Goal: Information Seeking & Learning: Find specific fact

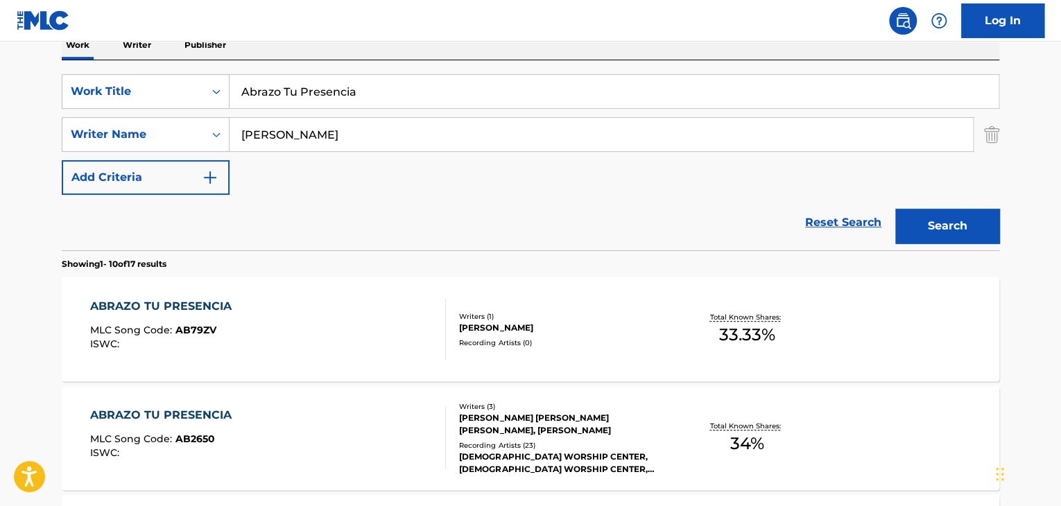
scroll to position [234, 0]
drag, startPoint x: 361, startPoint y: 140, endPoint x: 93, endPoint y: 139, distance: 267.6
click at [93, 139] on div "SearchWithCriteria3eaa389c-8717-4071-82da-cf45f59370f5 Writer Name [PERSON_NAME]" at bounding box center [530, 134] width 937 height 35
paste input "mir [PERSON_NAME]"
click at [962, 223] on button "Search" at bounding box center [947, 226] width 104 height 35
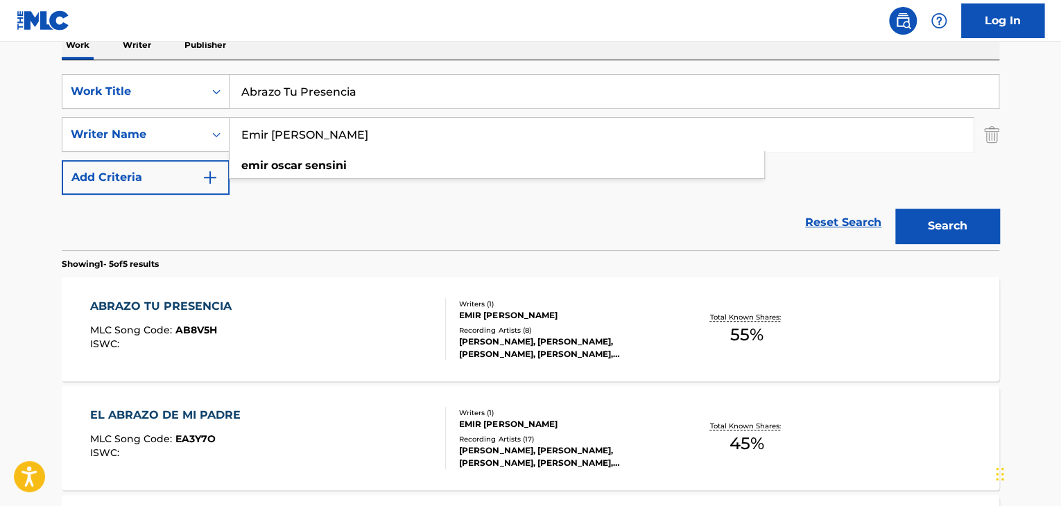
drag, startPoint x: 144, startPoint y: 135, endPoint x: 41, endPoint y: 135, distance: 103.3
click at [41, 135] on main "The MLC Public Work Search The accuracy and completeness of The MLC's data is d…" at bounding box center [530, 348] width 1061 height 1082
paste input "[PERSON_NAME]"
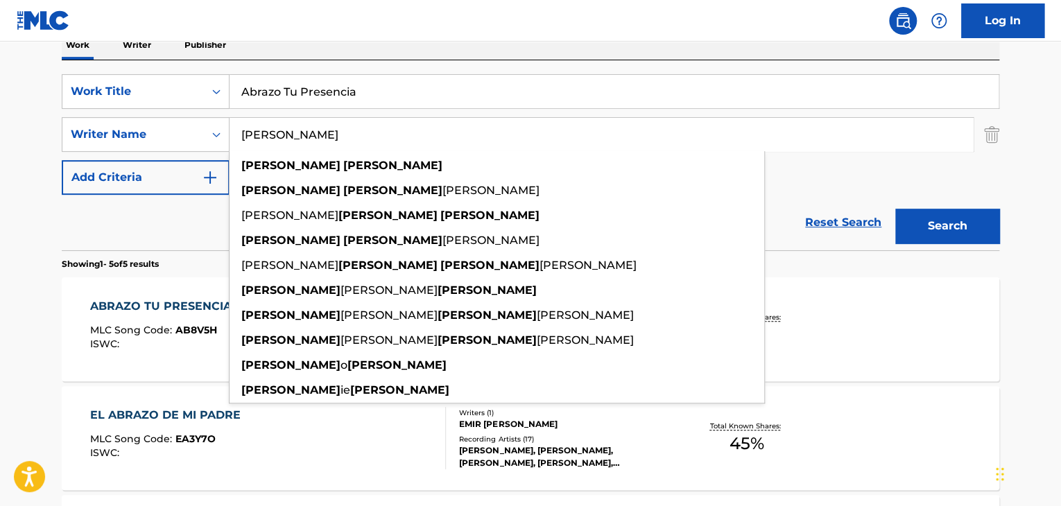
click at [967, 228] on button "Search" at bounding box center [947, 226] width 104 height 35
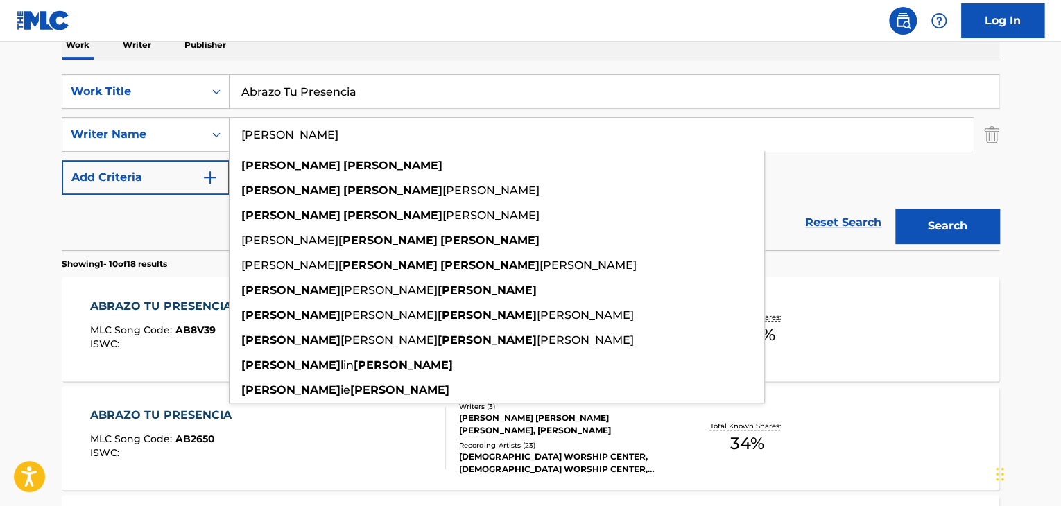
drag, startPoint x: 397, startPoint y: 123, endPoint x: 0, endPoint y: 125, distance: 396.6
paste input "[PERSON_NAME]"
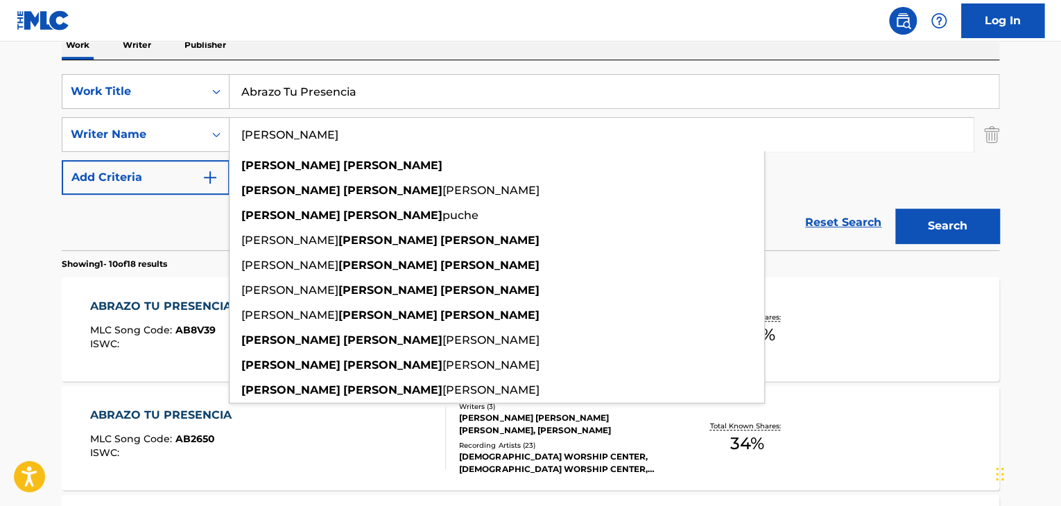
click at [925, 216] on button "Search" at bounding box center [947, 226] width 104 height 35
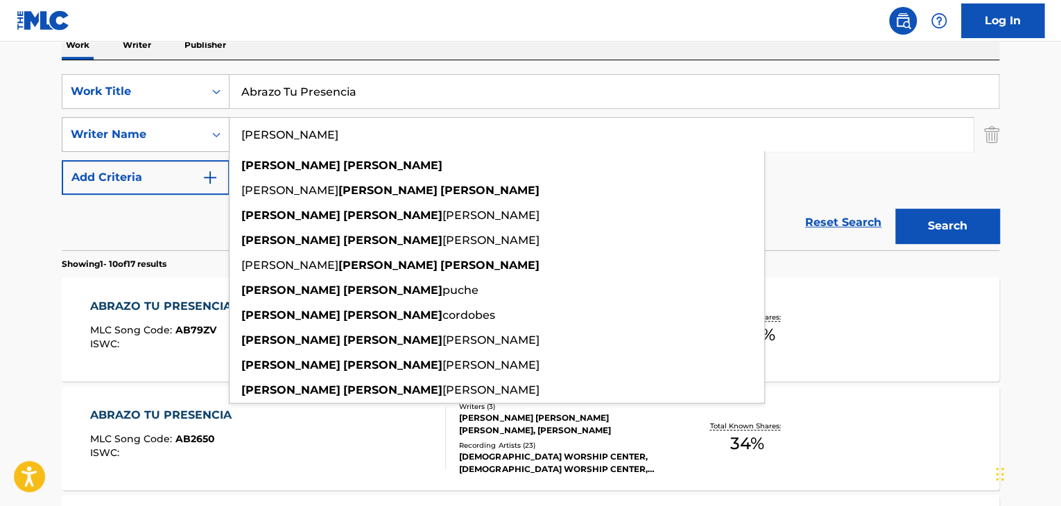
drag, startPoint x: 361, startPoint y: 141, endPoint x: 135, endPoint y: 116, distance: 226.6
click at [135, 117] on div "SearchWithCriteria3eaa389c-8717-4071-82da-cf45f59370f5 Writer Name [PERSON_NAME…" at bounding box center [530, 134] width 937 height 35
paste input "mir [PERSON_NAME]"
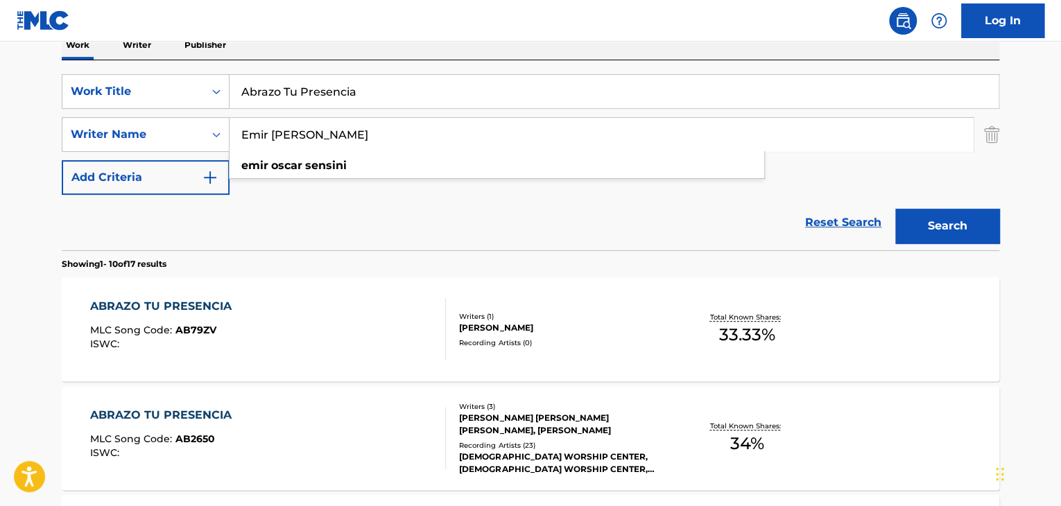
type input "Emir [PERSON_NAME]"
click at [948, 221] on button "Search" at bounding box center [947, 226] width 104 height 35
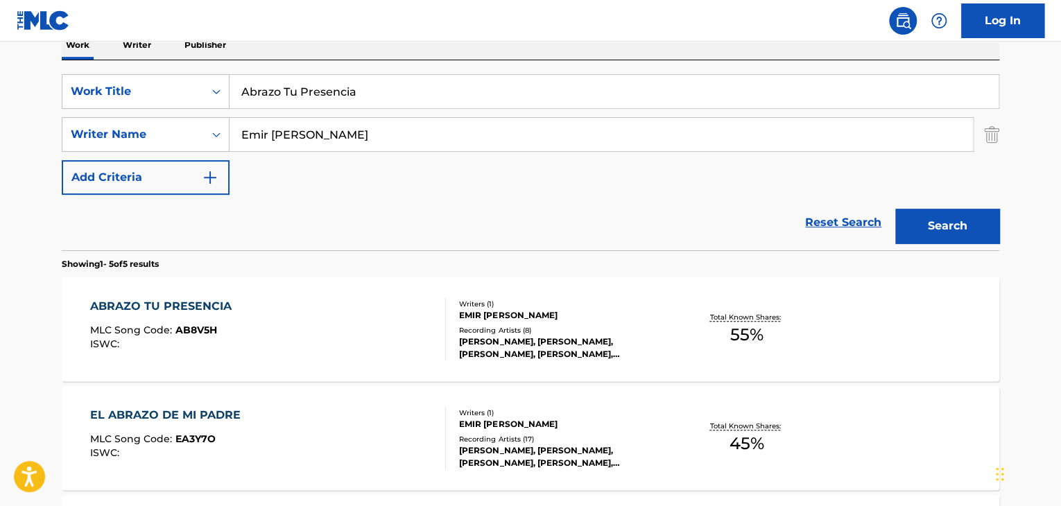
click at [178, 306] on div "ABRAZO TU PRESENCIA" at bounding box center [164, 306] width 148 height 17
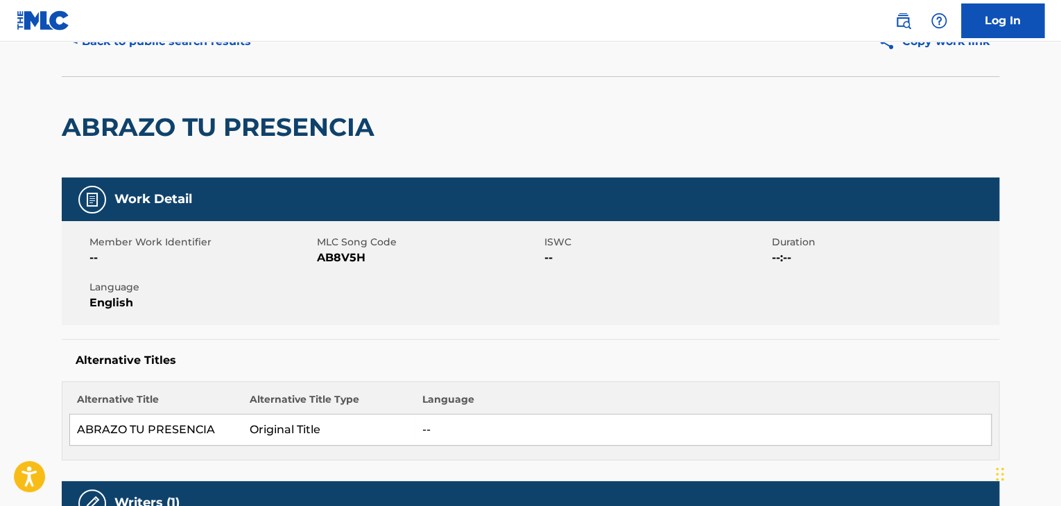
scroll to position [485, 0]
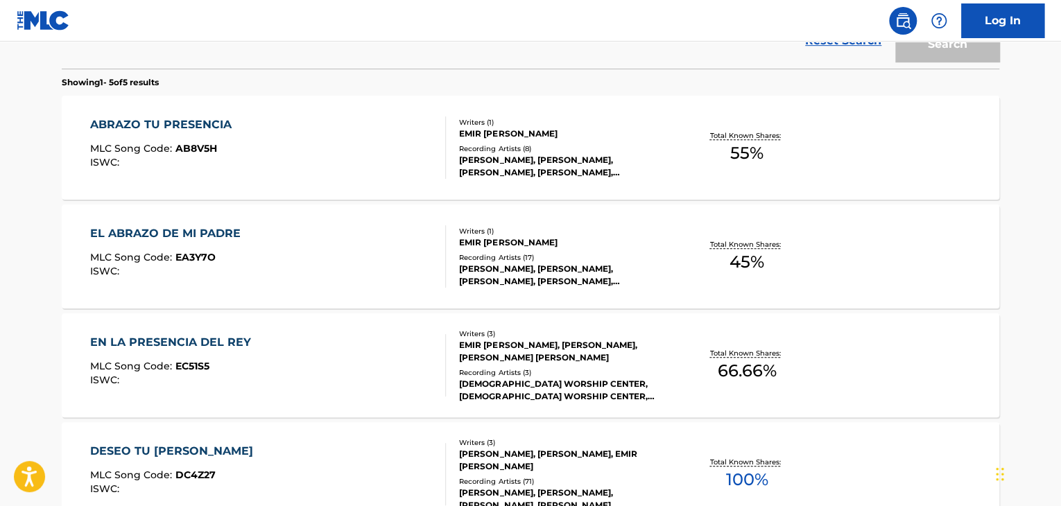
scroll to position [234, 0]
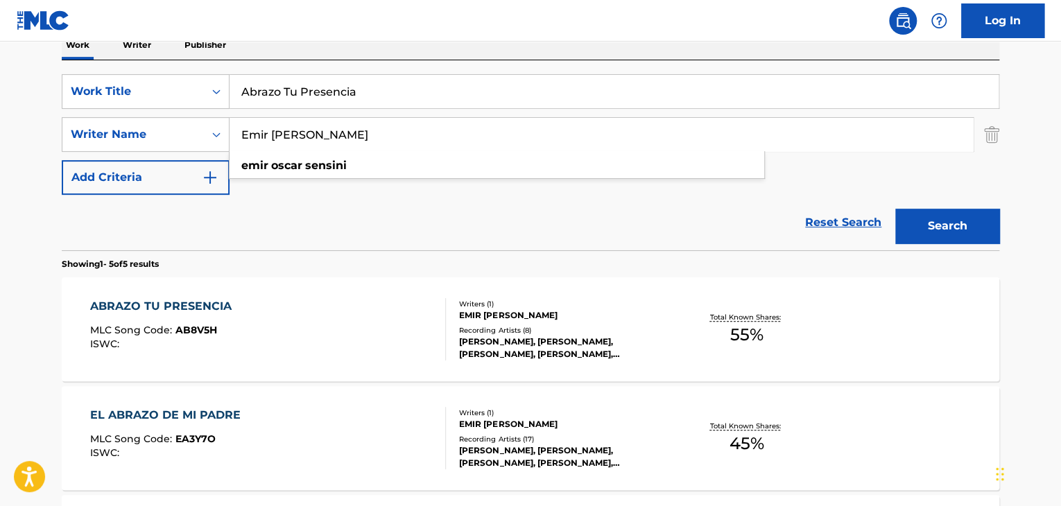
drag, startPoint x: 377, startPoint y: 137, endPoint x: 5, endPoint y: 135, distance: 372.3
click at [0, 137] on main "The MLC Public Work Search The accuracy and completeness of The MLC's data is d…" at bounding box center [530, 348] width 1061 height 1082
paste input "[PERSON_NAME]"
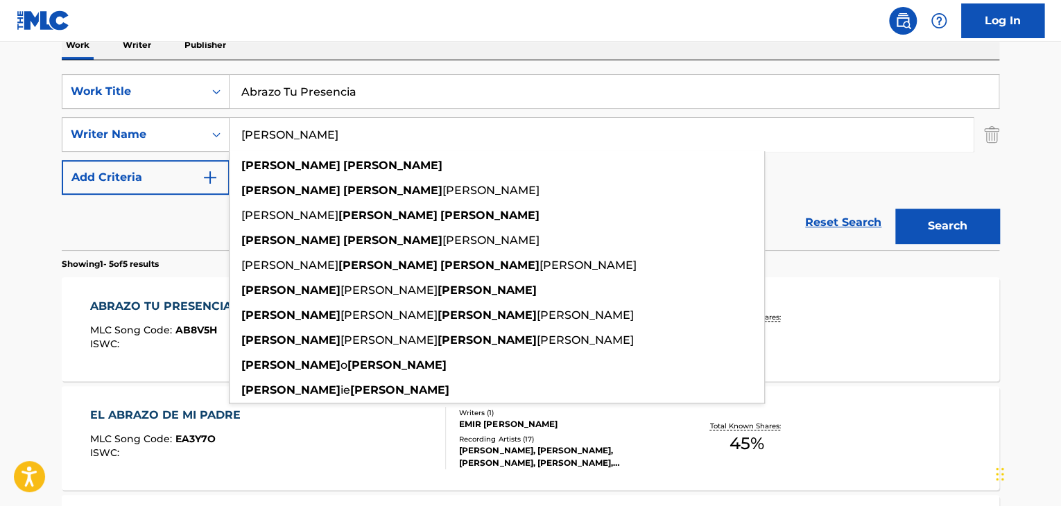
type input "[PERSON_NAME]"
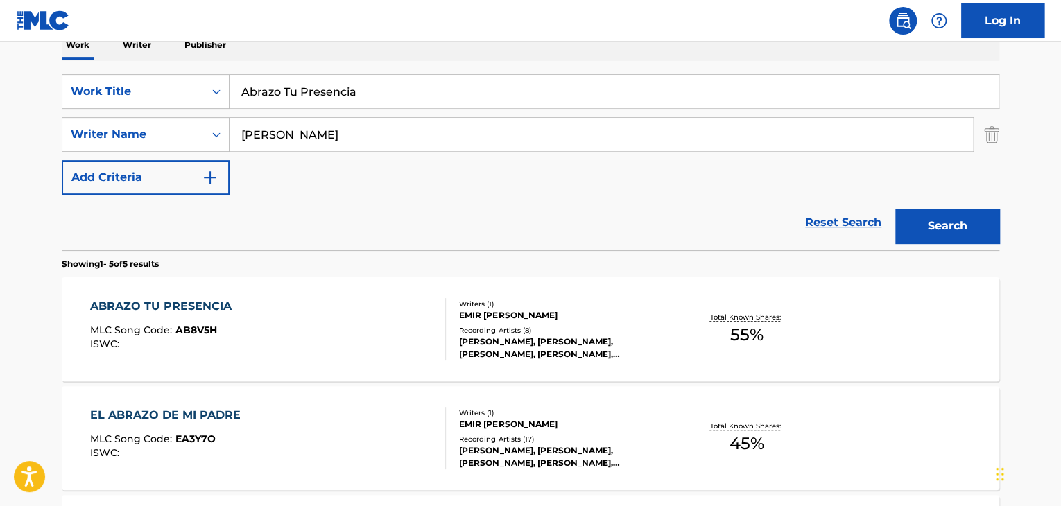
click at [942, 223] on button "Search" at bounding box center [947, 226] width 104 height 35
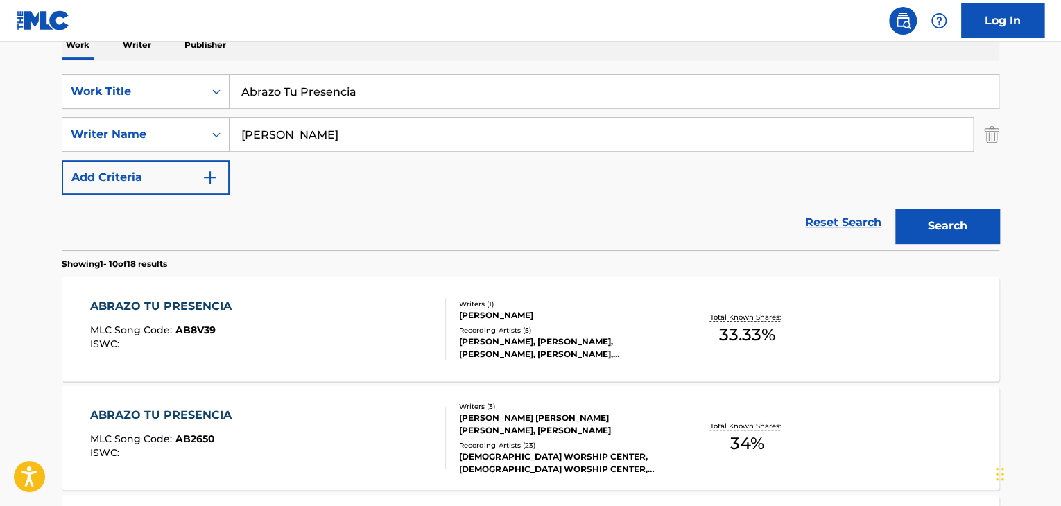
click at [501, 320] on div "[PERSON_NAME]" at bounding box center [563, 315] width 209 height 12
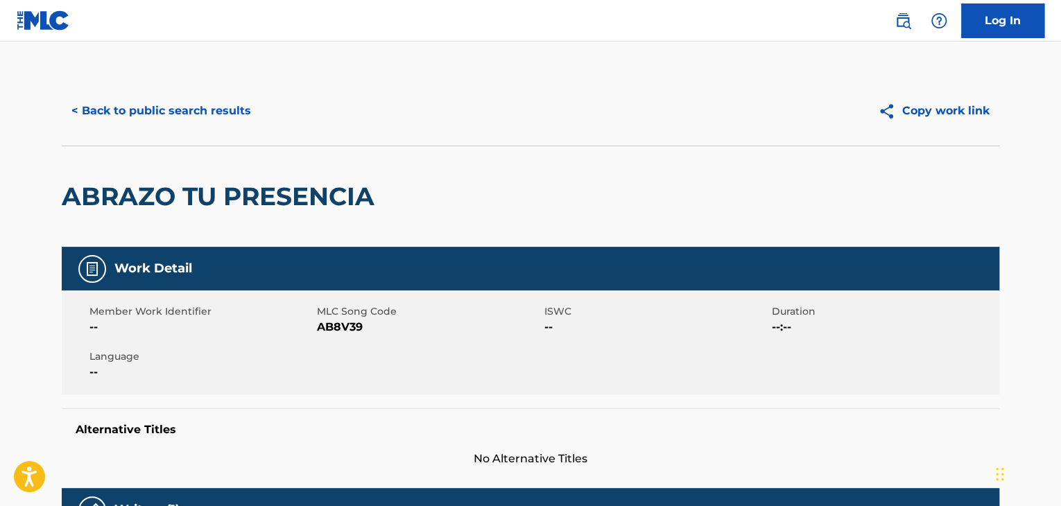
scroll to position [234, 0]
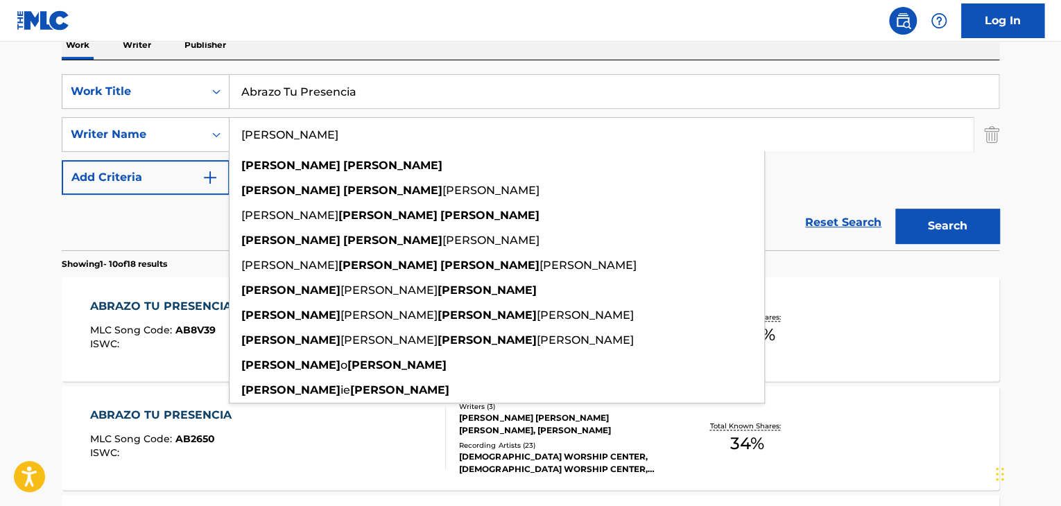
drag, startPoint x: 141, startPoint y: 151, endPoint x: 0, endPoint y: 151, distance: 141.4
paste input "[DEMOGRAPHIC_DATA] Worship Center"
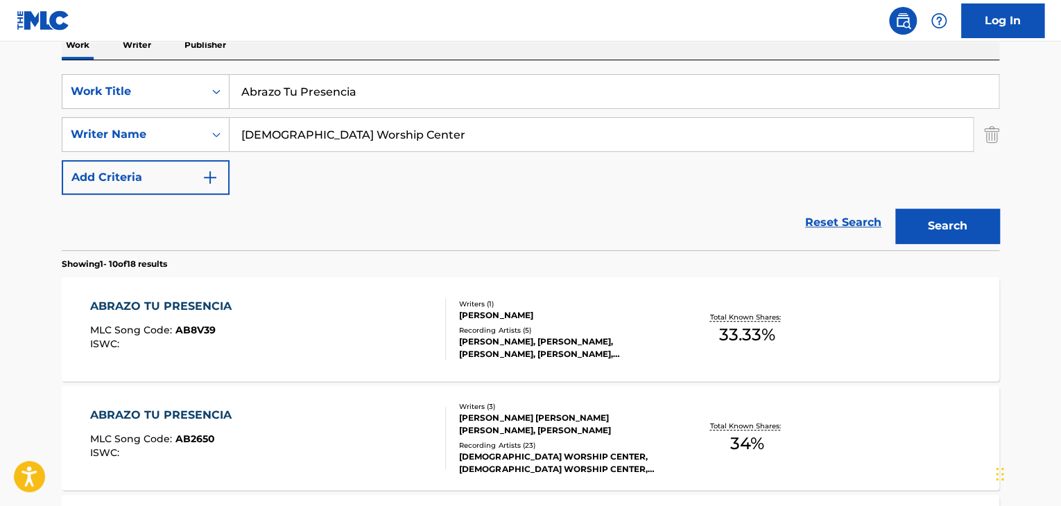
type input "[DEMOGRAPHIC_DATA] Worship Center"
click at [895, 209] on button "Search" at bounding box center [947, 226] width 104 height 35
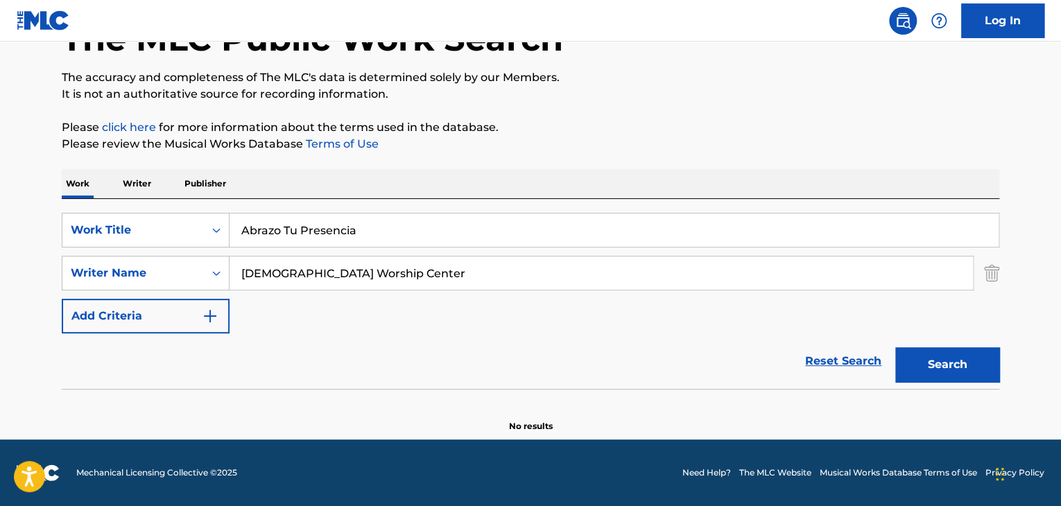
scroll to position [96, 0]
click at [340, 242] on input "Abrazo Tu Presencia" at bounding box center [613, 230] width 769 height 33
paste input "THE DARKNESS WON'T DIVIDE"
type input "THE DARKNESS WON'T DIVIDE"
click at [383, 225] on input "THE DARKNESS WON'T DIVIDE" at bounding box center [613, 230] width 769 height 33
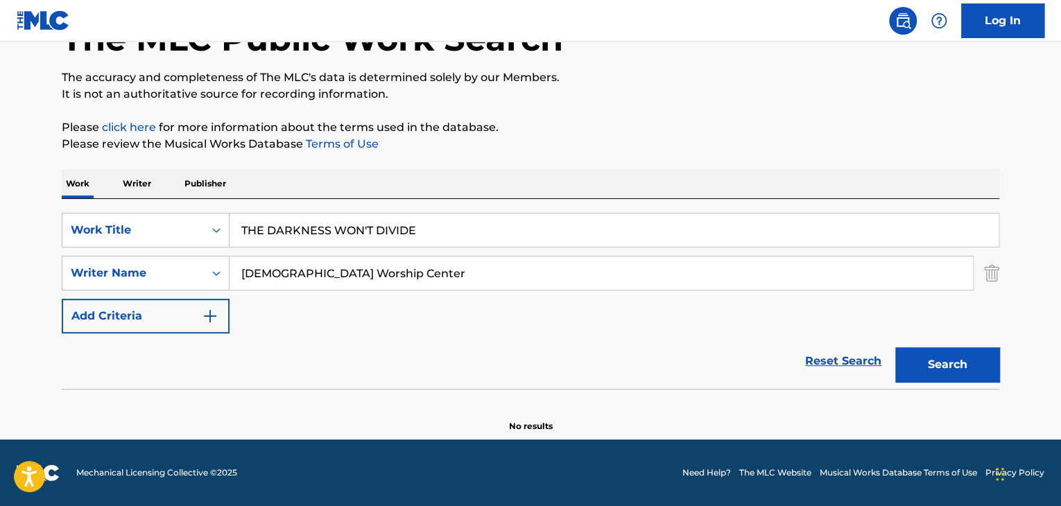
click at [358, 280] on input "[DEMOGRAPHIC_DATA] Worship Center" at bounding box center [600, 273] width 743 height 33
click at [385, 271] on input "[DEMOGRAPHIC_DATA] Worship Center" at bounding box center [600, 273] width 743 height 33
paste input "Dayseek"
click at [913, 357] on button "Search" at bounding box center [947, 364] width 104 height 35
drag, startPoint x: 392, startPoint y: 272, endPoint x: 128, endPoint y: 272, distance: 264.2
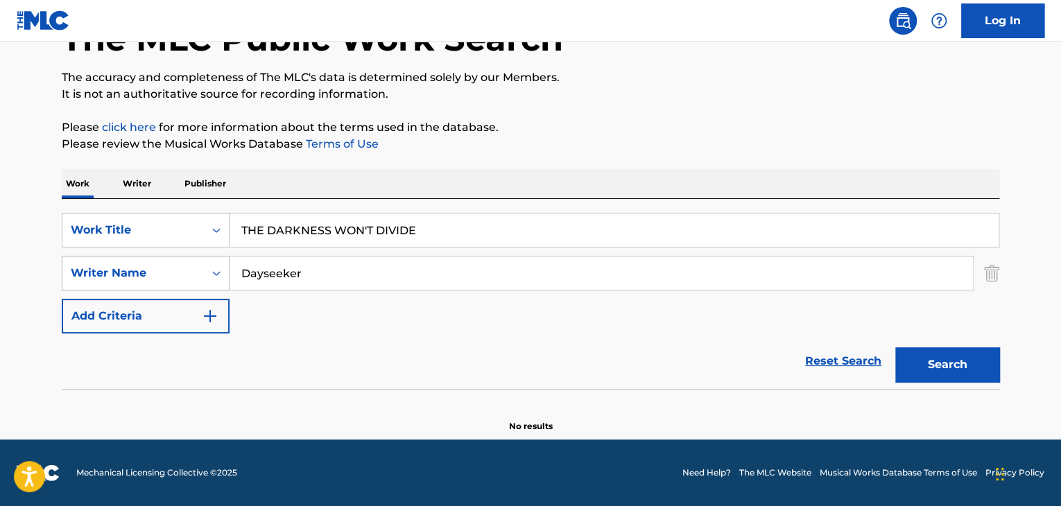
click at [128, 272] on div "SearchWithCriteria3eaa389c-8717-4071-82da-cf45f59370f5 Writer Name Dayseeker" at bounding box center [530, 273] width 937 height 35
paste input "[PERSON_NAME] [PERSON_NAME]"
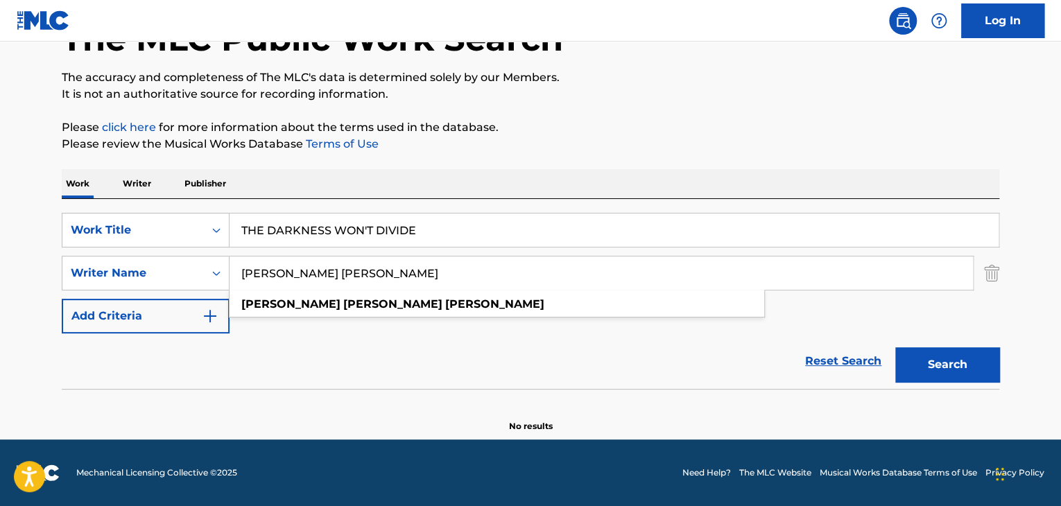
click at [912, 354] on button "Search" at bounding box center [947, 364] width 104 height 35
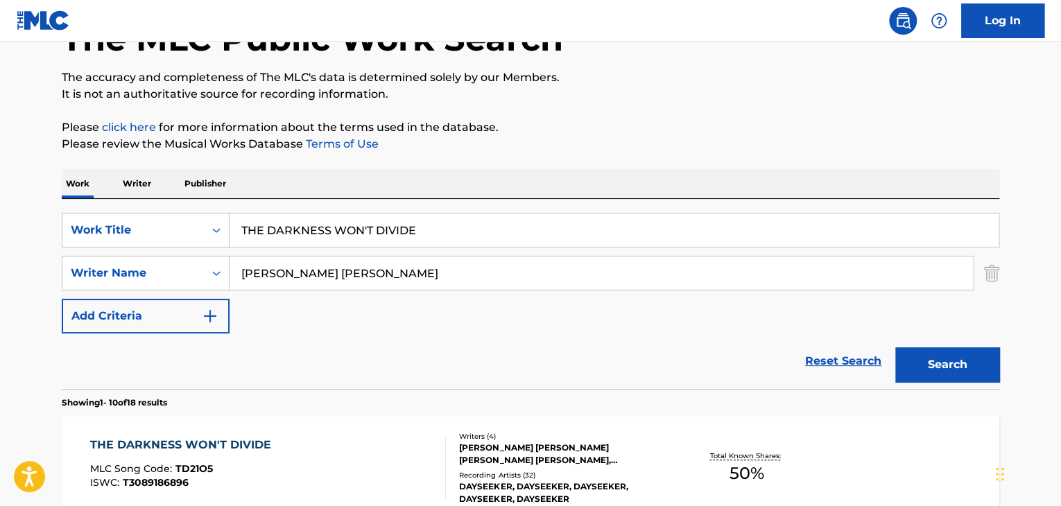
scroll to position [234, 0]
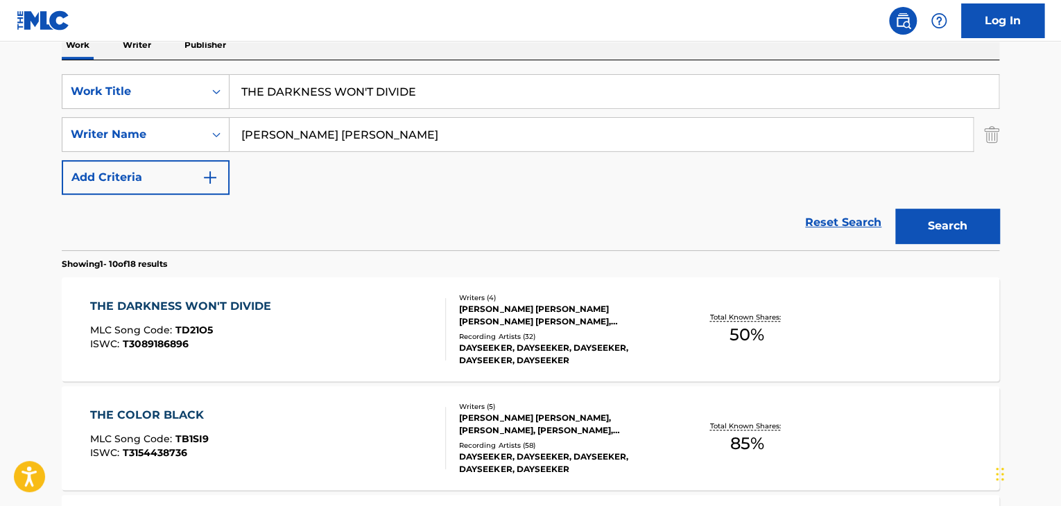
click at [469, 111] on div "SearchWithCriteria6f80c55d-86f1-487f-9063-692d29a02509 Work Title THE DARKNESS …" at bounding box center [530, 134] width 937 height 121
click at [473, 135] on input "[PERSON_NAME] [PERSON_NAME]" at bounding box center [600, 134] width 743 height 33
paste input "[PERSON_NAME] [PERSON_NAME]"
click at [983, 231] on button "Search" at bounding box center [947, 226] width 104 height 35
drag, startPoint x: 360, startPoint y: 140, endPoint x: 9, endPoint y: 134, distance: 350.9
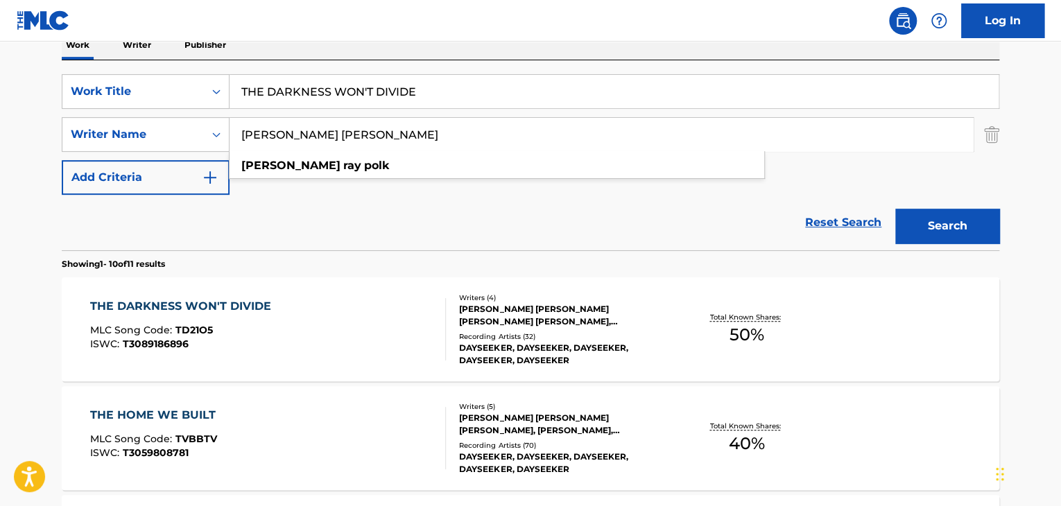
paste input "[PERSON_NAME]"
click at [960, 225] on button "Search" at bounding box center [947, 226] width 104 height 35
drag, startPoint x: 424, startPoint y: 139, endPoint x: 0, endPoint y: 136, distance: 423.6
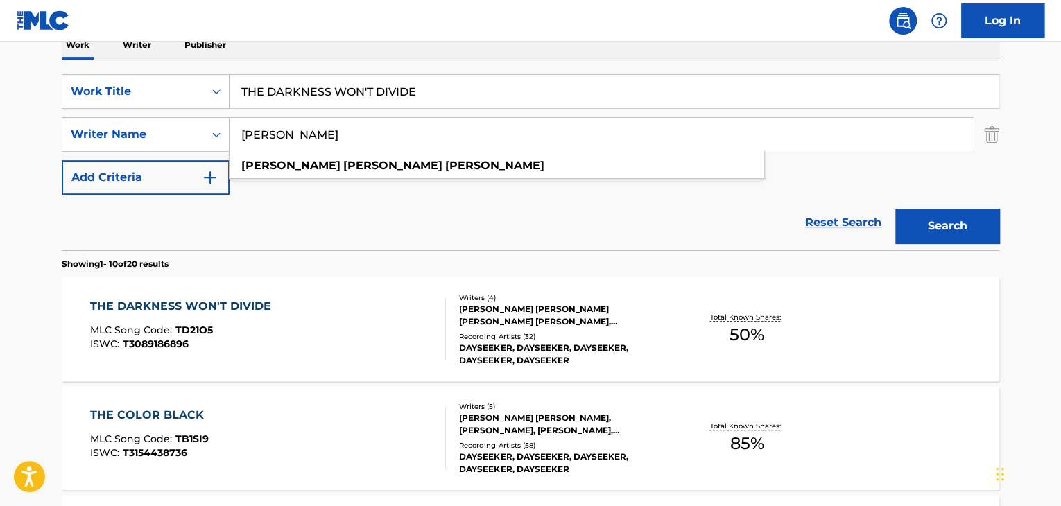
paste input "[PERSON_NAME]"
type input "[PERSON_NAME]"
click at [967, 228] on button "Search" at bounding box center [947, 226] width 104 height 35
click at [166, 309] on div "THE DARKNESS WON'T DIVIDE" at bounding box center [184, 306] width 188 height 17
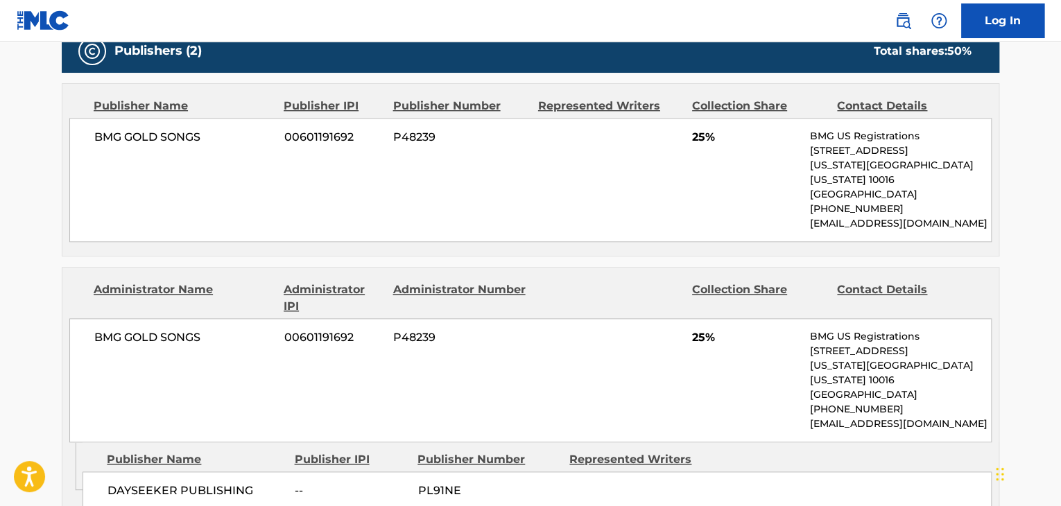
scroll to position [693, 0]
